Goal: Information Seeking & Learning: Find specific fact

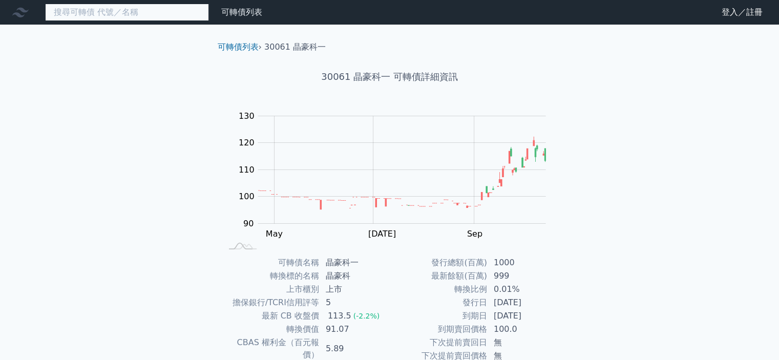
click at [112, 15] on input at bounding box center [127, 12] width 164 height 17
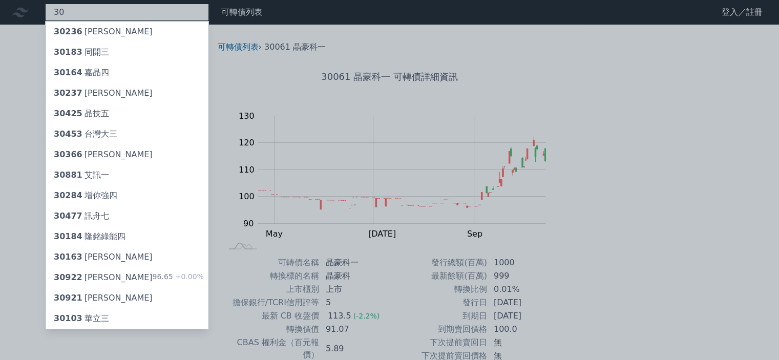
type input "3"
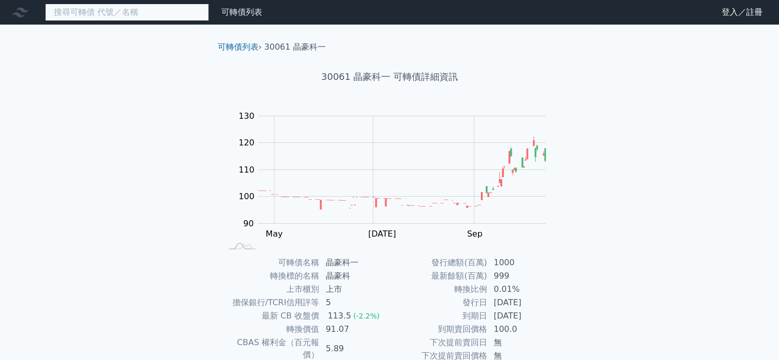
click at [142, 12] on input at bounding box center [127, 12] width 164 height 17
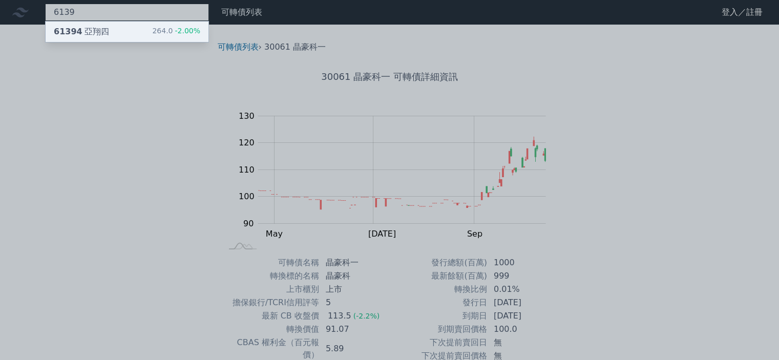
type input "6139"
click at [151, 31] on div "61394 [PERSON_NAME]四 264.0 -2.00%" at bounding box center [127, 32] width 163 height 20
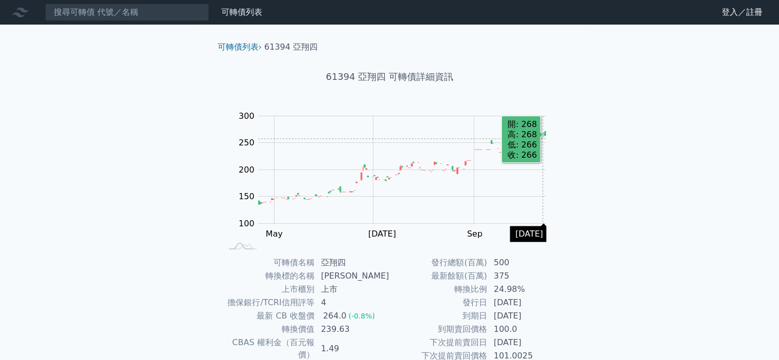
scroll to position [102, 0]
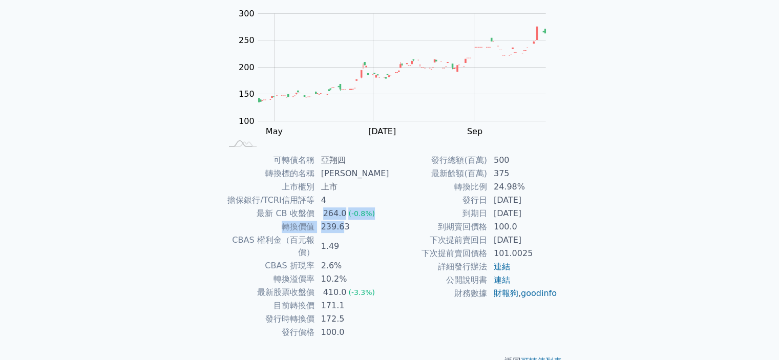
drag, startPoint x: 326, startPoint y: 216, endPoint x: 347, endPoint y: 221, distance: 22.1
click at [347, 221] on tbody "可轉債名稱 亞翔四 轉換標的名稱 亞翔 上市櫃別 上市 擔保銀行/TCRI信用評等 4 最新 CB 收盤價 264.0 (-0.8%) 轉換價值 239.63…" at bounding box center [306, 246] width 168 height 185
click at [341, 237] on td "1.49" at bounding box center [352, 246] width 75 height 26
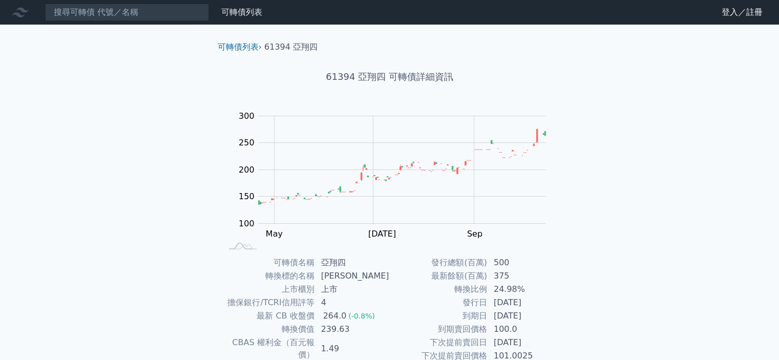
scroll to position [0, 0]
click at [98, 12] on input at bounding box center [127, 12] width 164 height 17
paste input "[PERSON_NAME]"
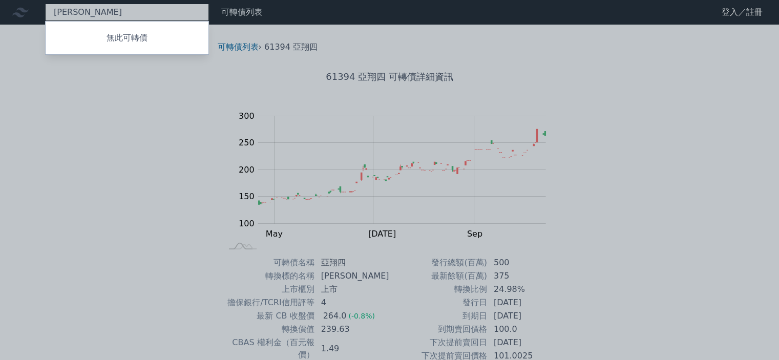
type input "[PERSON_NAME]"
